Goal: Transaction & Acquisition: Purchase product/service

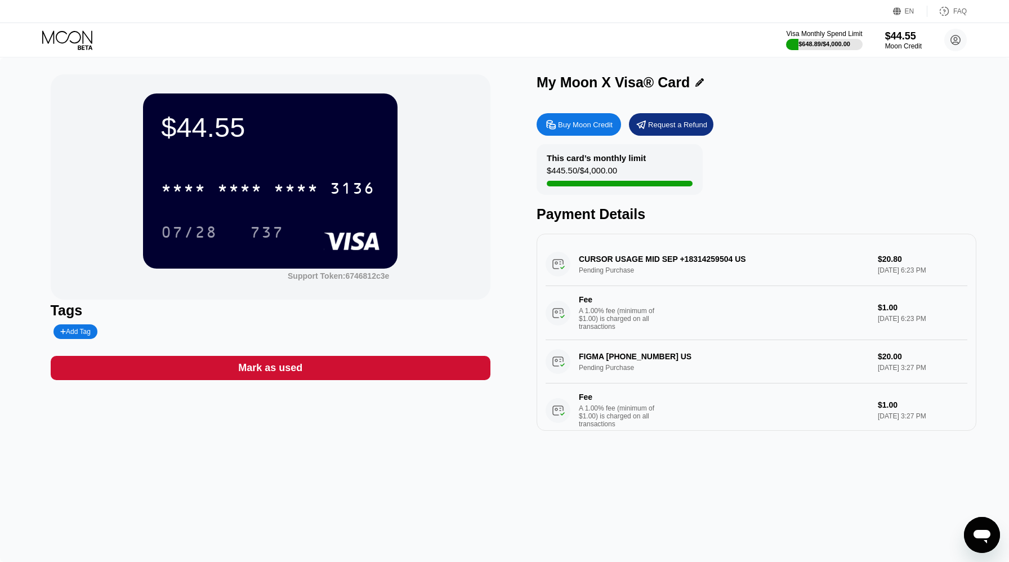
click at [594, 128] on div "Buy Moon Credit" at bounding box center [585, 125] width 55 height 10
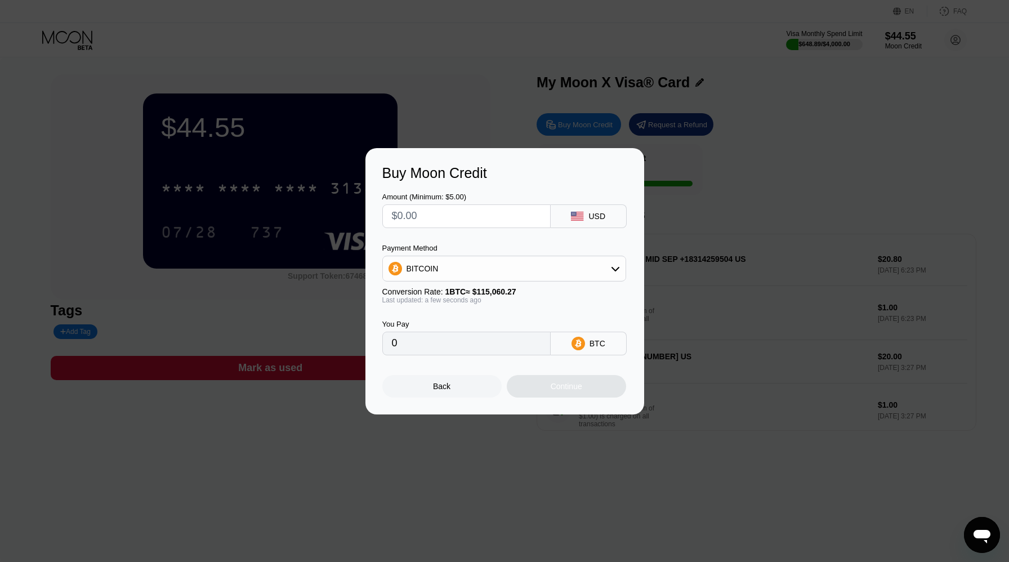
click at [452, 225] on input "text" at bounding box center [466, 216] width 149 height 23
type input "$6"
type input "0.00005215"
type input "$66"
type input "0.00057362"
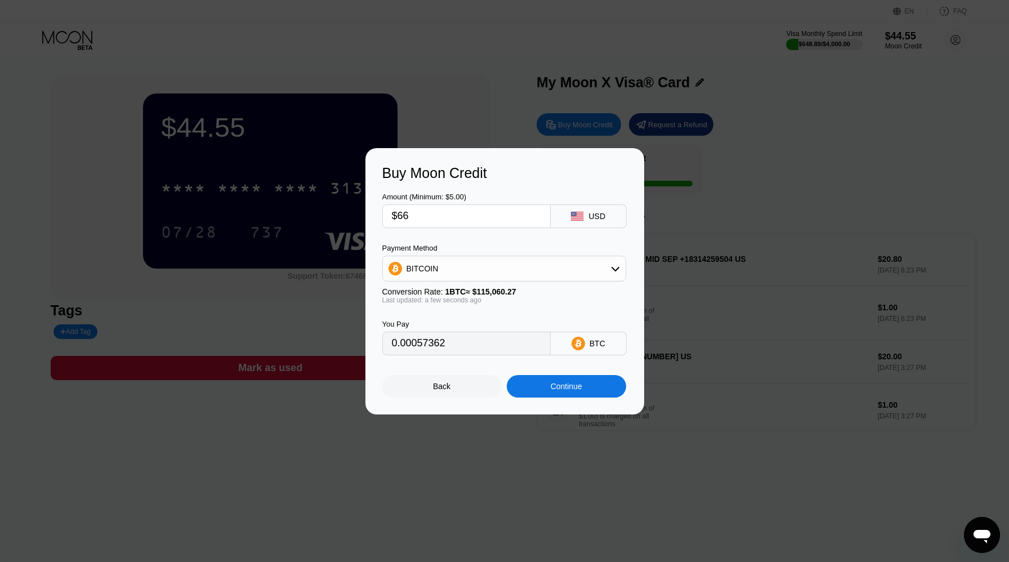
type input "$6"
type input "0.00005215"
type input "0"
type input "$6"
type input "0.00005215"
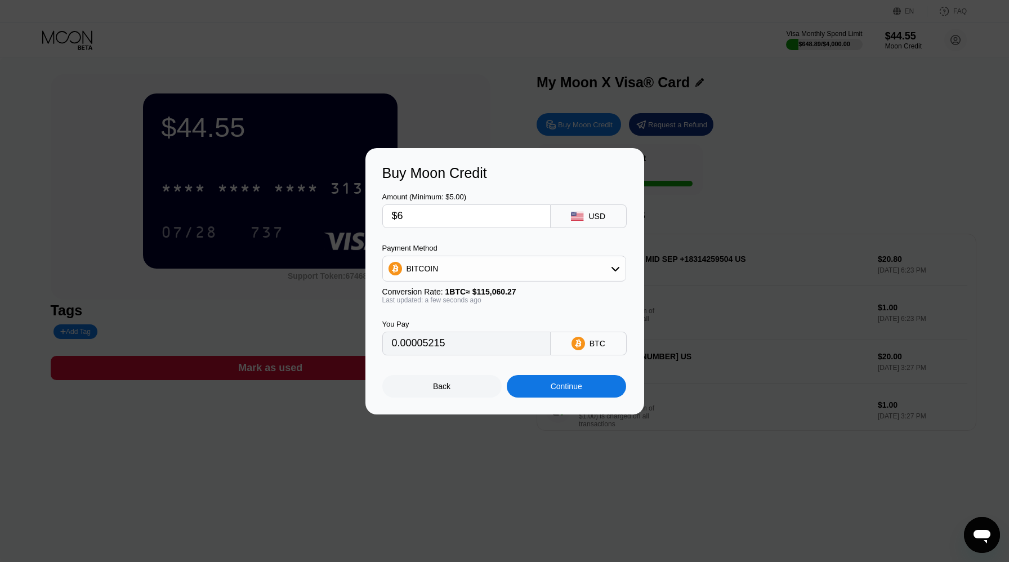
type input "$68"
type input "0.00059100"
type input "$68"
click at [622, 269] on div "BITCOIN" at bounding box center [504, 268] width 243 height 23
click at [546, 326] on div "USDT on TRON" at bounding box center [511, 324] width 212 height 9
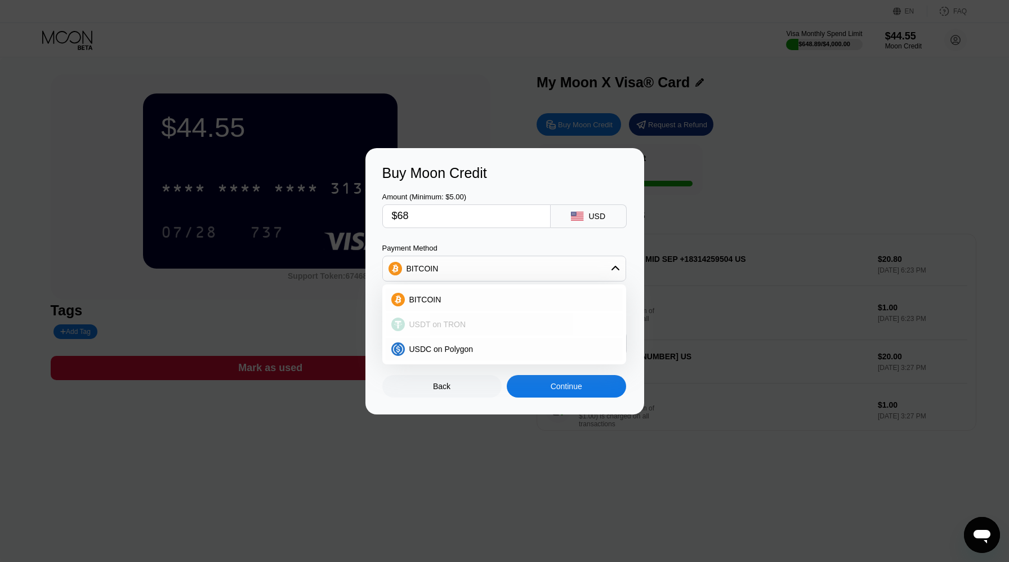
type input "68.69"
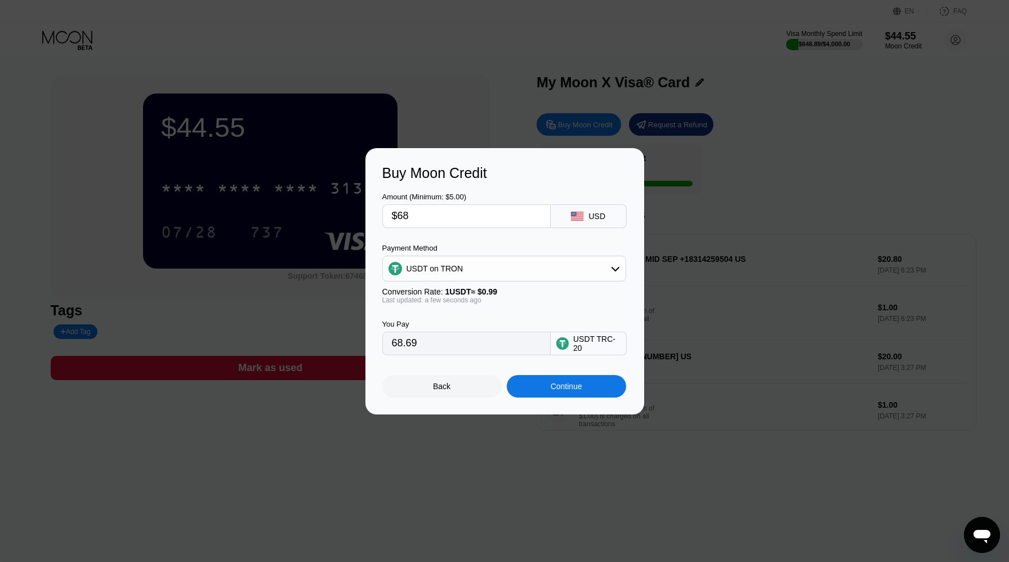
click at [608, 390] on div "Continue" at bounding box center [566, 386] width 119 height 23
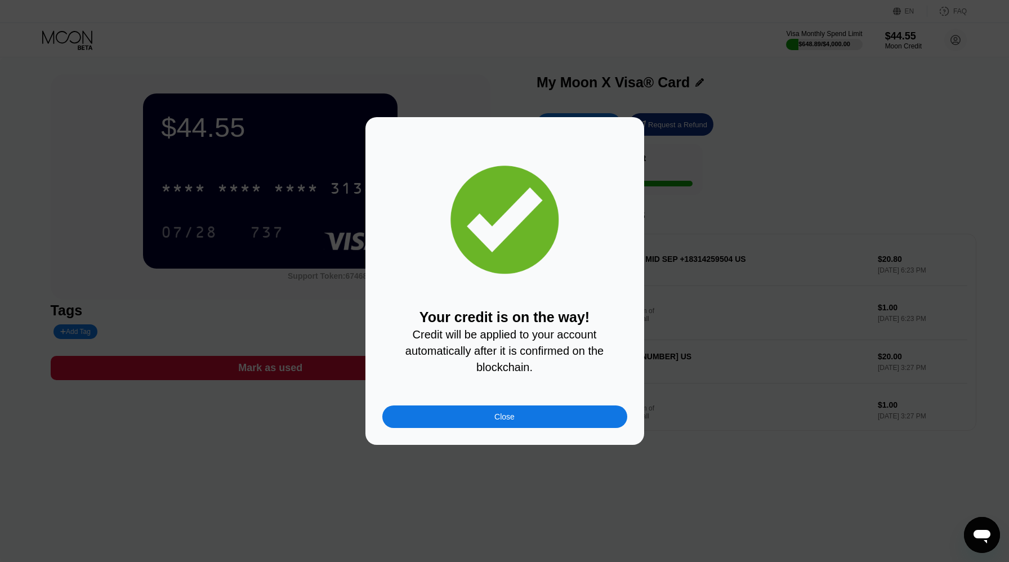
click at [527, 415] on div "Close" at bounding box center [504, 416] width 245 height 23
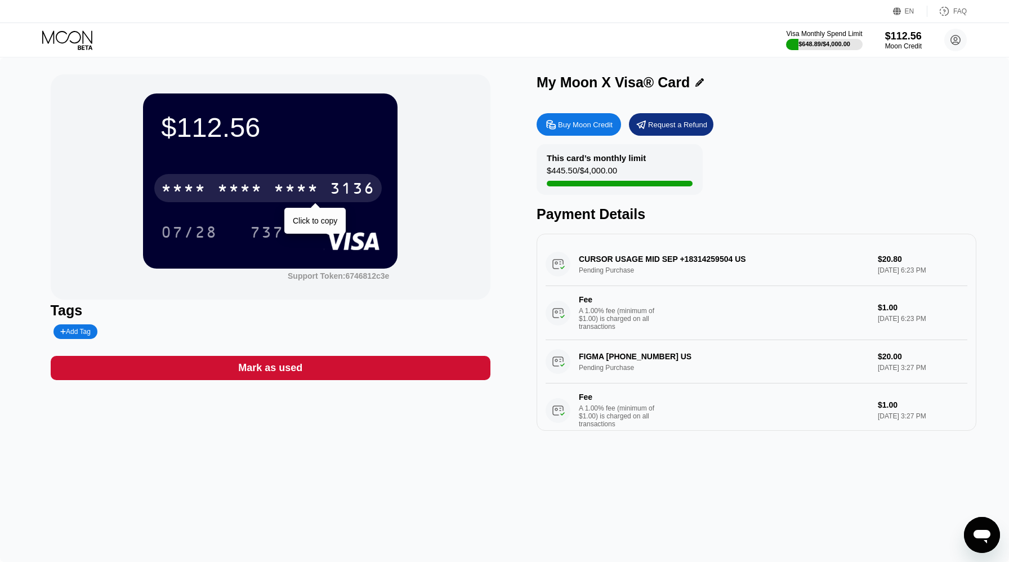
click at [235, 195] on div "* * * *" at bounding box center [239, 190] width 45 height 18
